Goal: Transaction & Acquisition: Purchase product/service

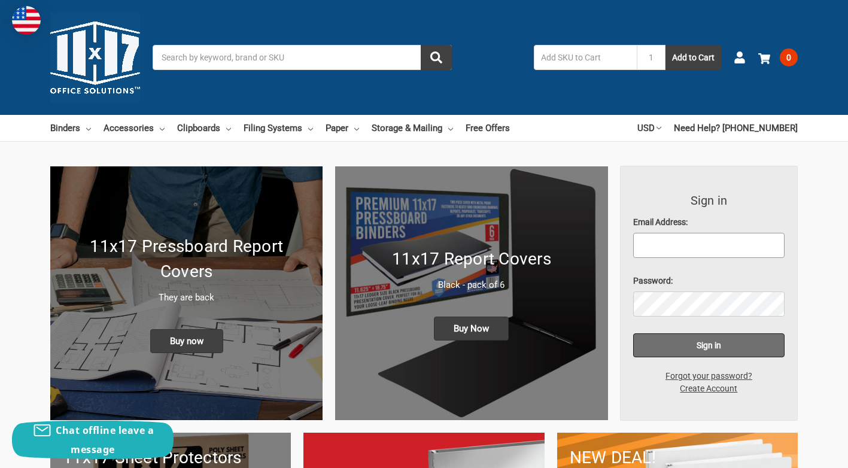
type input "[PERSON_NAME][EMAIL_ADDRESS][DOMAIN_NAME]"
click at [703, 343] on input "Sign in" at bounding box center [709, 345] width 152 height 24
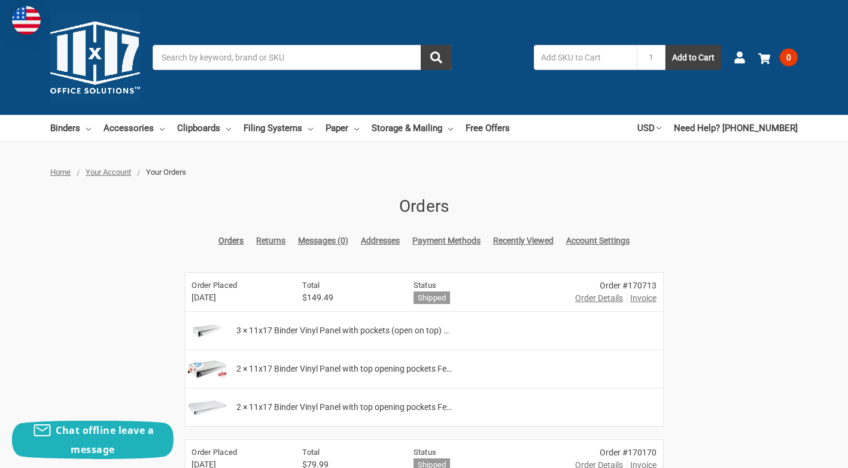
click at [174, 61] on input "Search" at bounding box center [302, 57] width 299 height 25
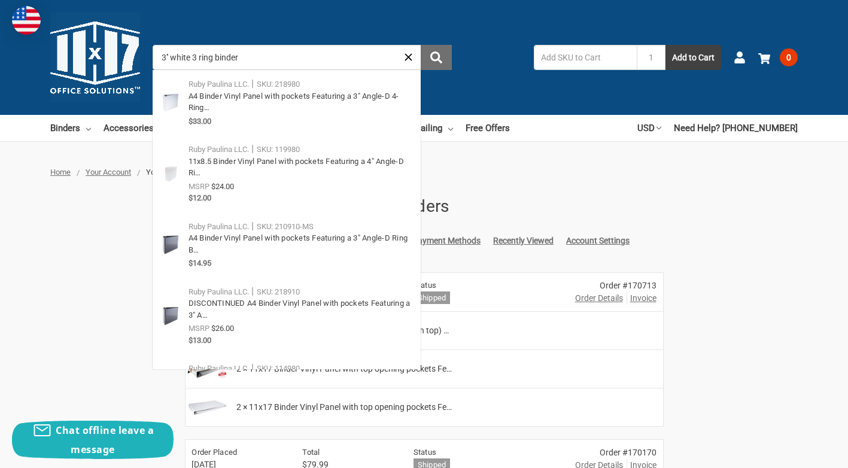
type input "3'' white 3 ring binder"
click at [440, 57] on icon "submit" at bounding box center [436, 57] width 12 height 12
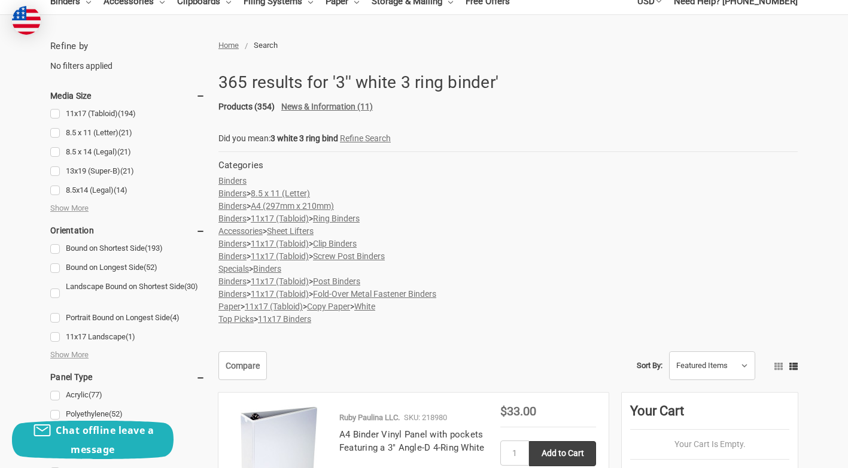
scroll to position [120, 0]
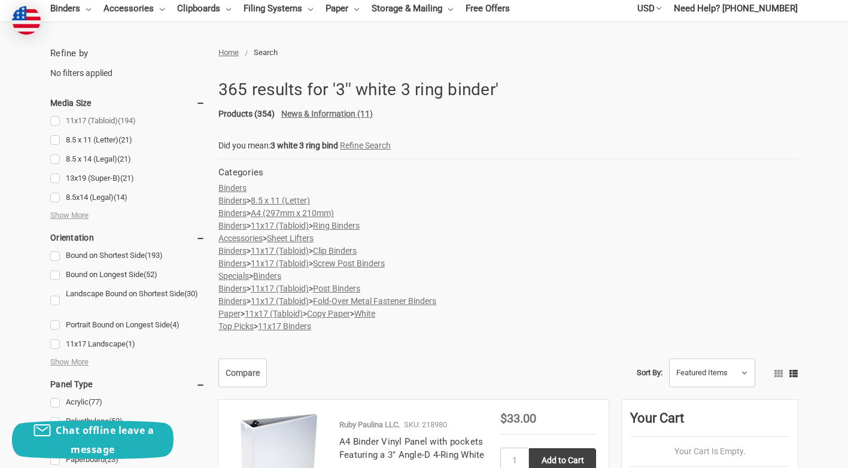
click at [53, 121] on link "11x17 (Tabloid) (194)" at bounding box center [127, 121] width 155 height 16
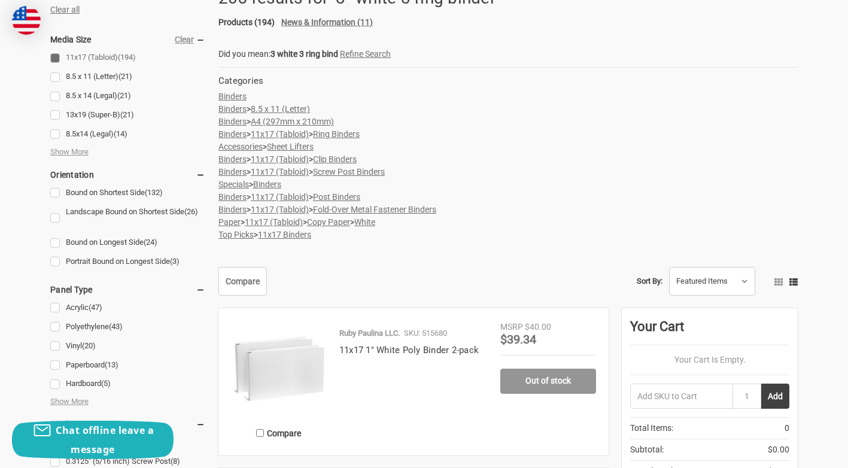
scroll to position [239, 0]
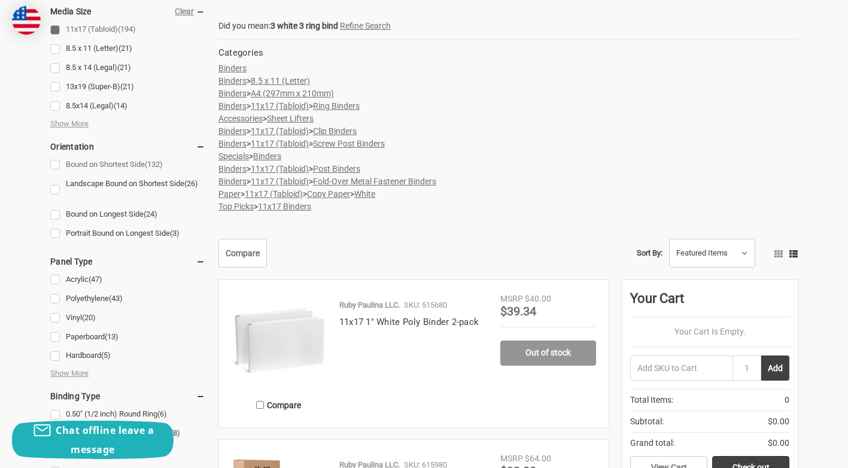
click at [54, 164] on link "Bound on Shortest Side (132)" at bounding box center [127, 165] width 155 height 16
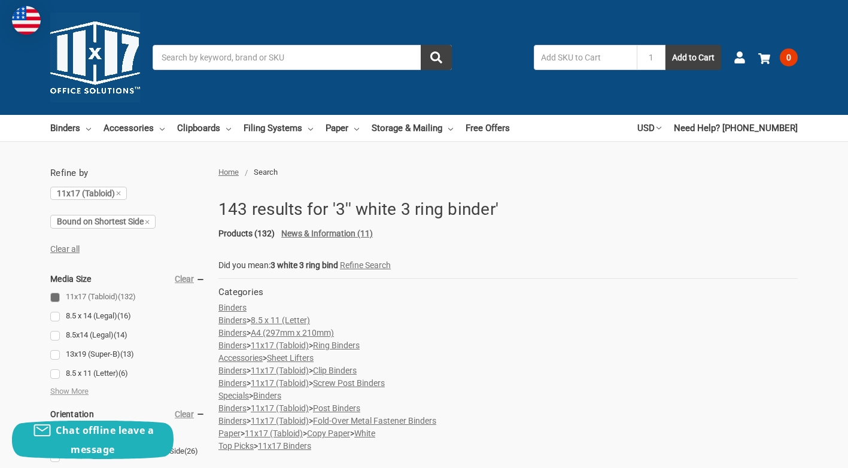
click at [178, 57] on input "Search" at bounding box center [302, 57] width 299 height 25
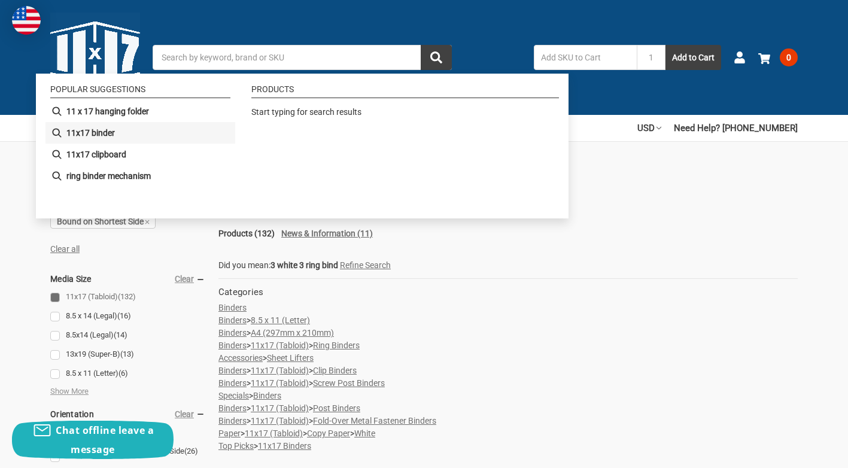
click at [84, 132] on b "11x17 binder" at bounding box center [90, 133] width 48 height 13
type input "11x17 binder"
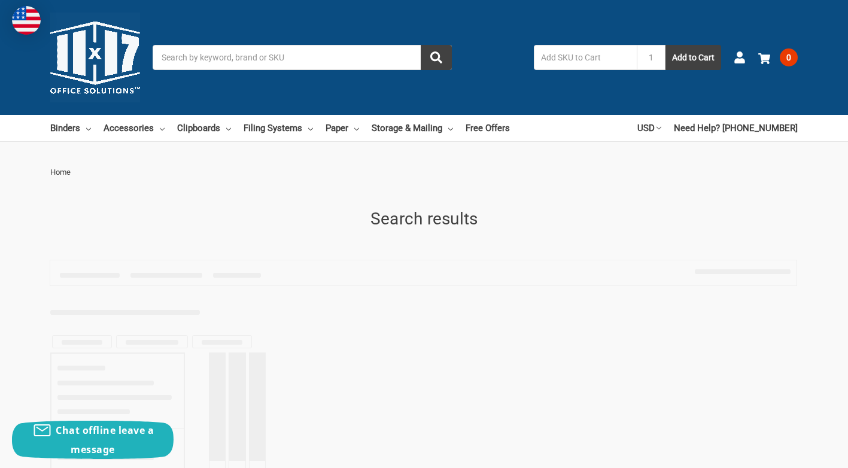
type input "11x17 binder"
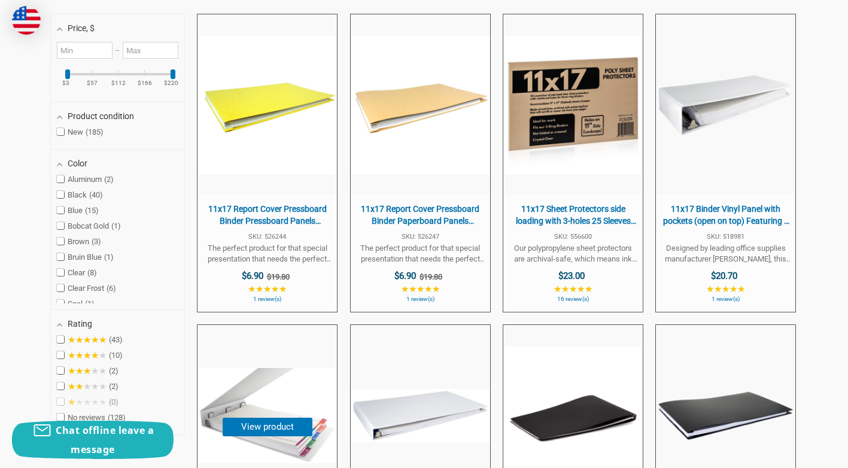
scroll to position [299, 0]
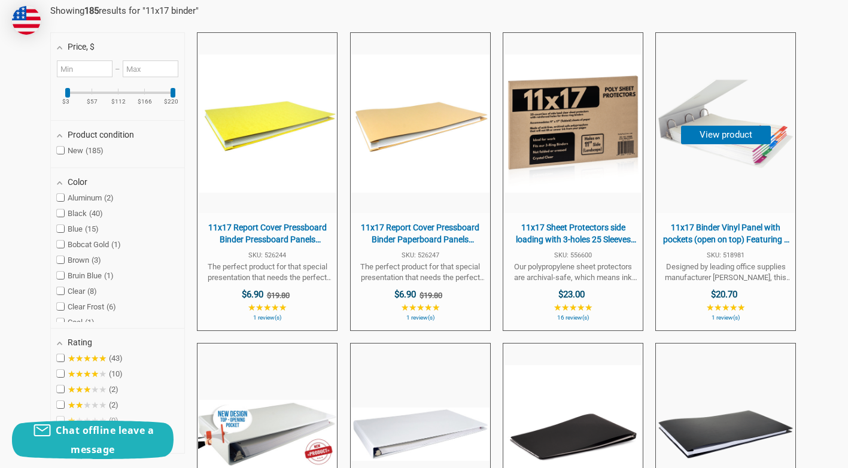
click at [734, 232] on span "11x17 Binder Vinyl Panel with pockets (open on top) Featuring a 3" Angle-D Ring…" at bounding box center [725, 233] width 127 height 23
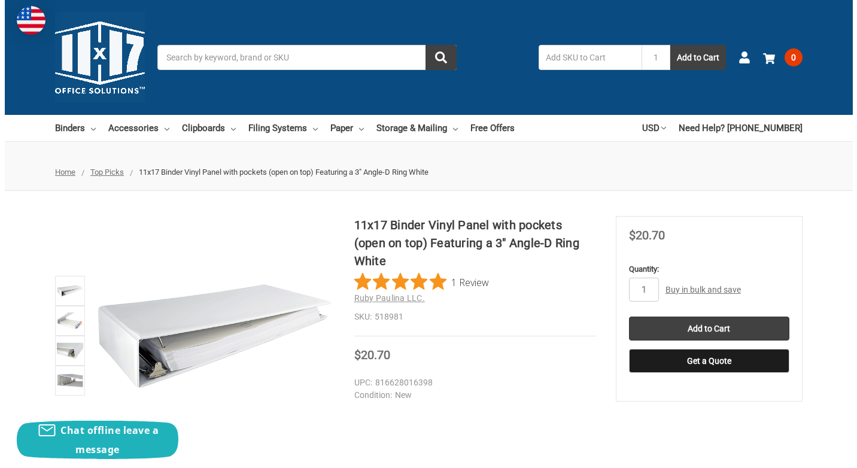
scroll to position [60, 0]
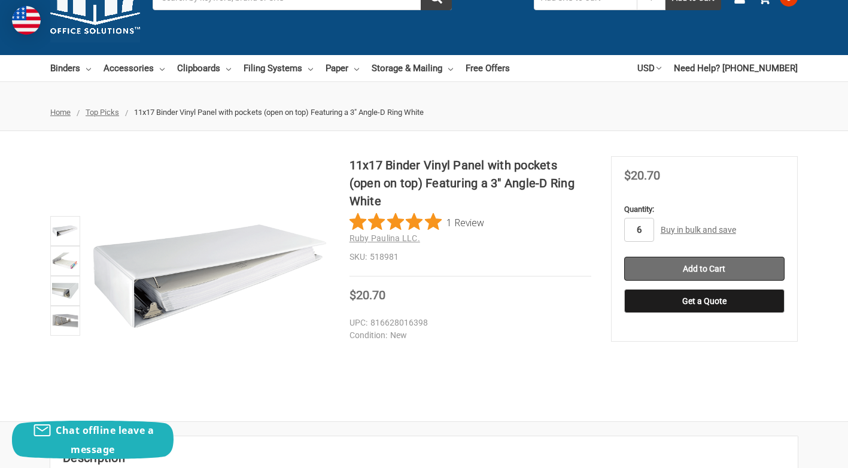
type input "6"
click at [703, 267] on input "Add to Cart" at bounding box center [704, 269] width 160 height 24
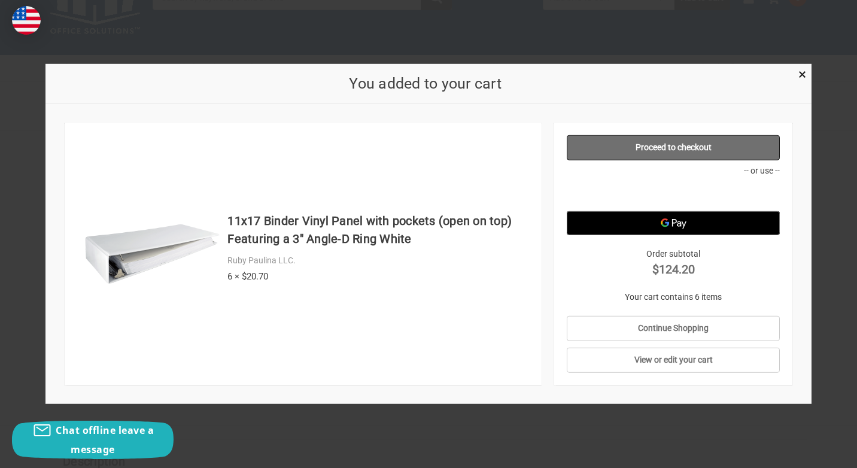
click at [686, 150] on link "Proceed to checkout" at bounding box center [674, 147] width 214 height 25
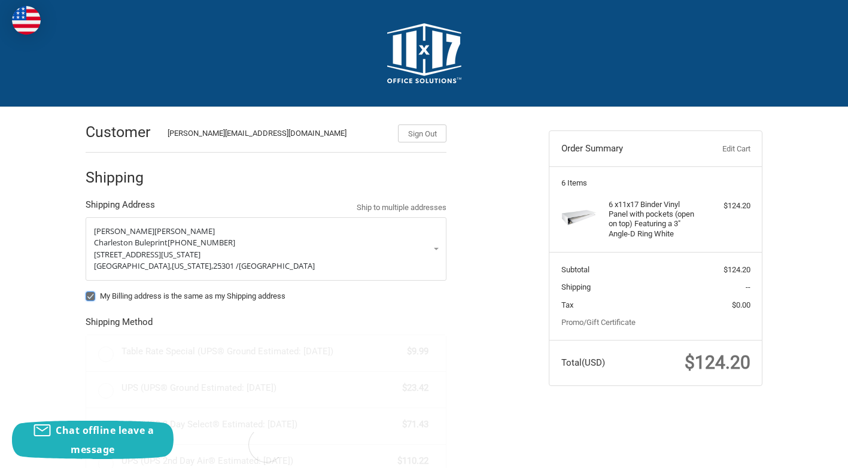
radio input "true"
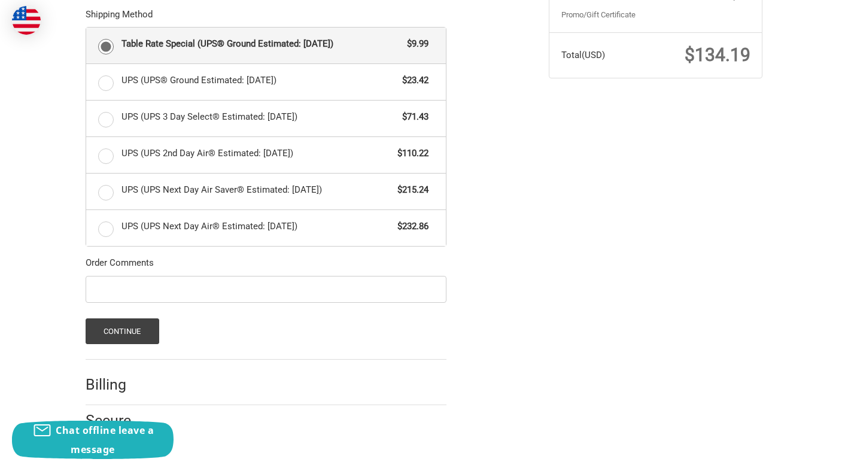
scroll to position [313, 0]
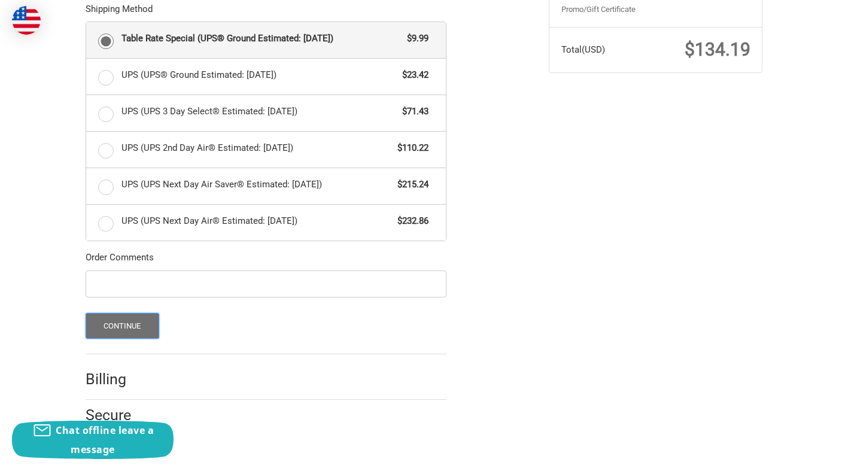
click at [133, 327] on button "Continue" at bounding box center [123, 326] width 74 height 26
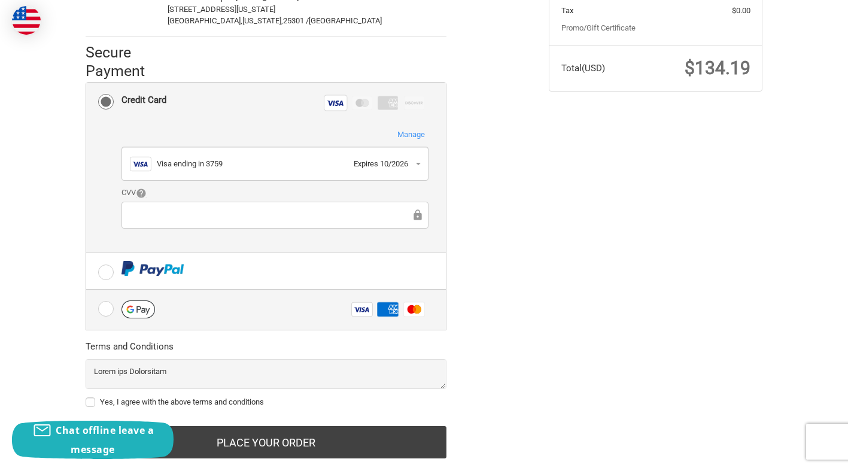
scroll to position [324, 0]
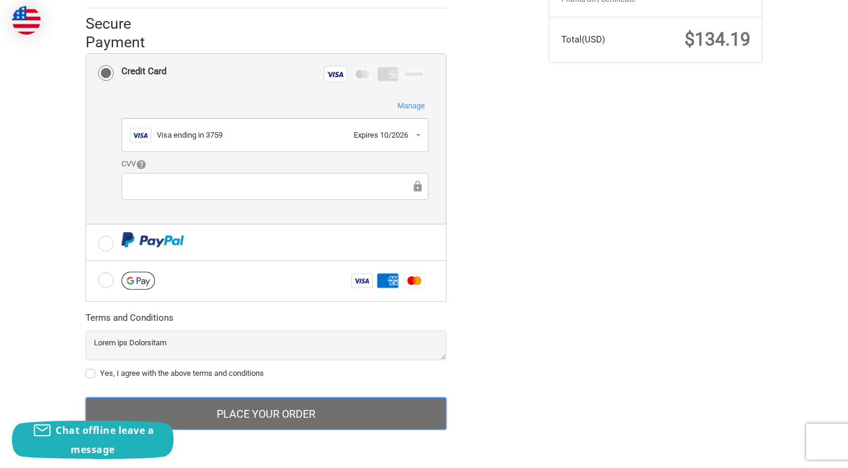
click at [316, 411] on button "Place Your Order" at bounding box center [266, 413] width 361 height 32
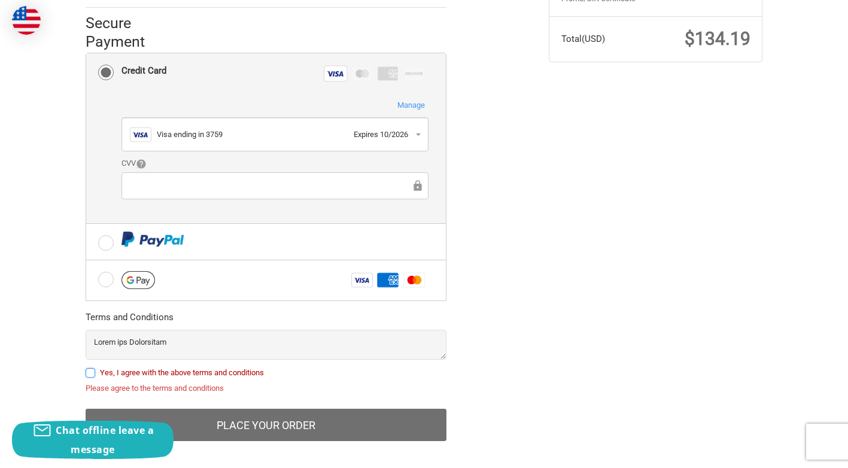
scroll to position [336, 0]
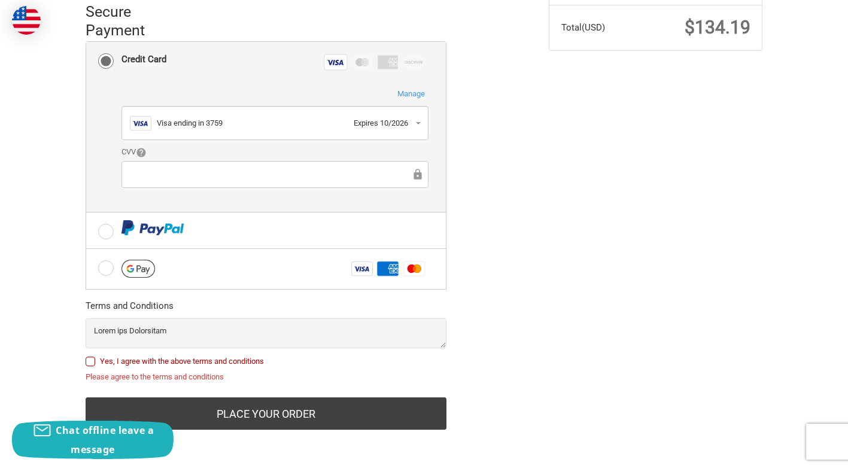
click at [92, 361] on label "Yes, I agree with the above terms and conditions" at bounding box center [266, 362] width 361 height 10
click at [86, 356] on input "Yes, I agree with the above terms and conditions" at bounding box center [86, 355] width 1 height 1
checkbox input "true"
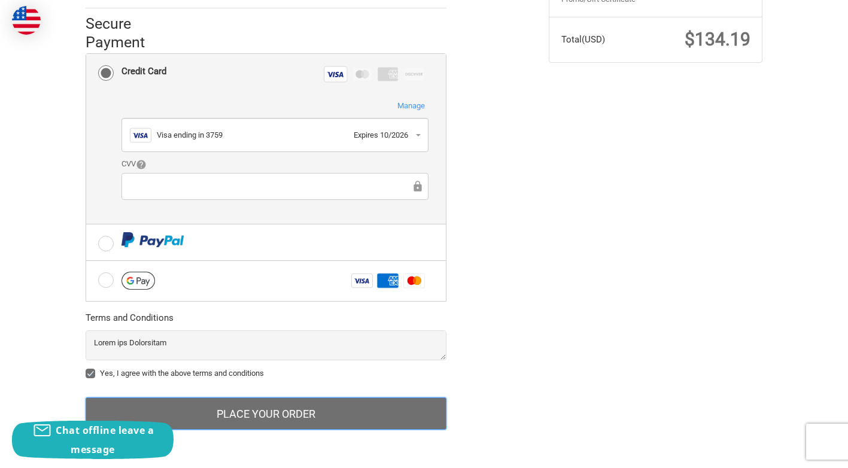
click at [238, 412] on button "Place Your Order" at bounding box center [266, 413] width 361 height 32
click at [284, 418] on button "Place Your Order" at bounding box center [266, 413] width 361 height 32
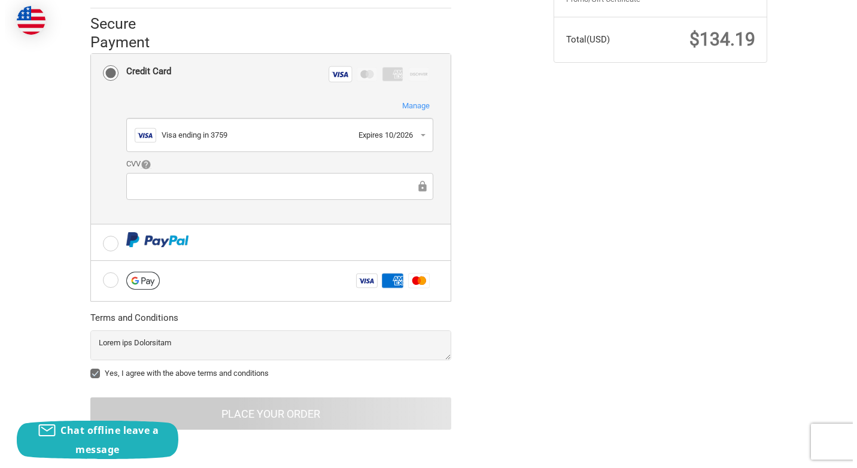
scroll to position [0, 0]
